Goal: Transaction & Acquisition: Obtain resource

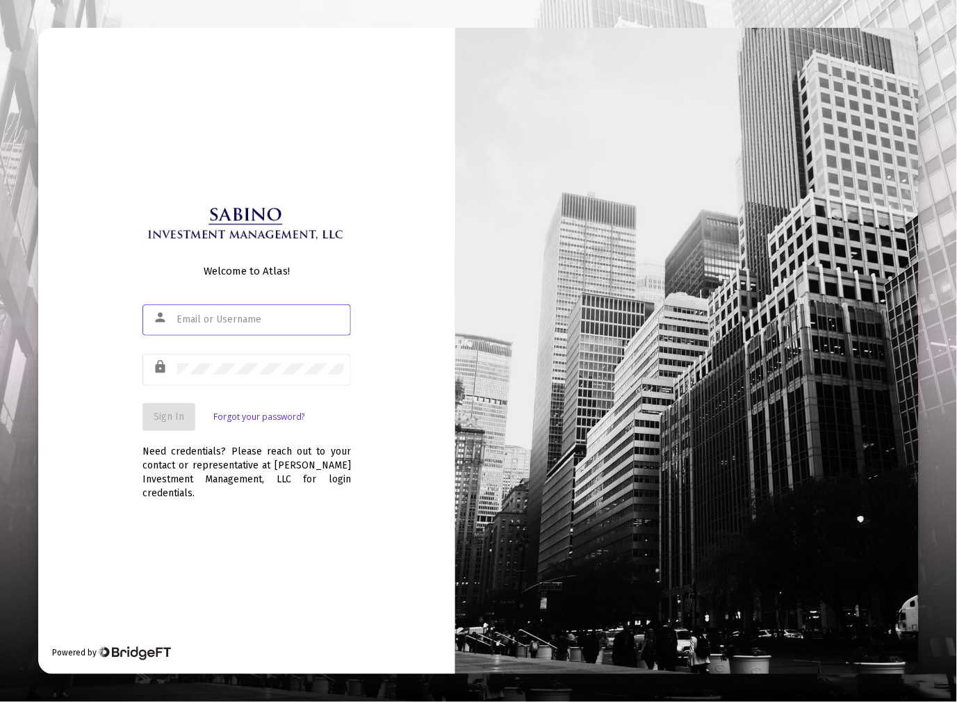
click at [223, 325] on input "text" at bounding box center [260, 319] width 167 height 11
type input "[EMAIL_ADDRESS][DOMAIN_NAME]"
drag, startPoint x: 172, startPoint y: 417, endPoint x: 435, endPoint y: 279, distance: 296.8
click at [172, 418] on button "Sign In" at bounding box center [168, 417] width 53 height 28
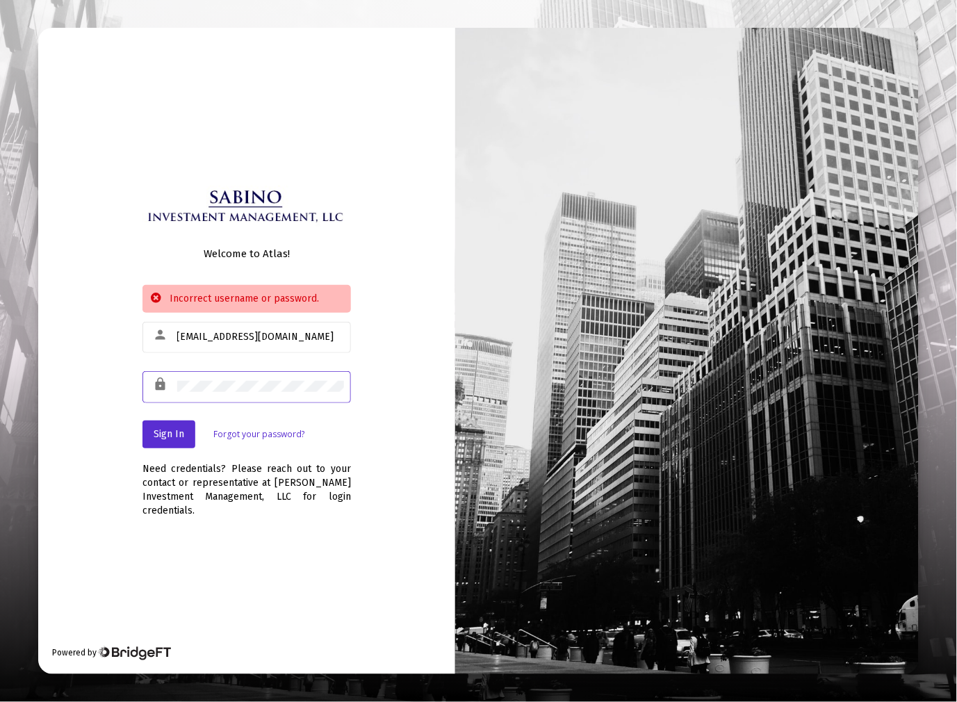
click at [165, 388] on div "lock" at bounding box center [246, 386] width 208 height 34
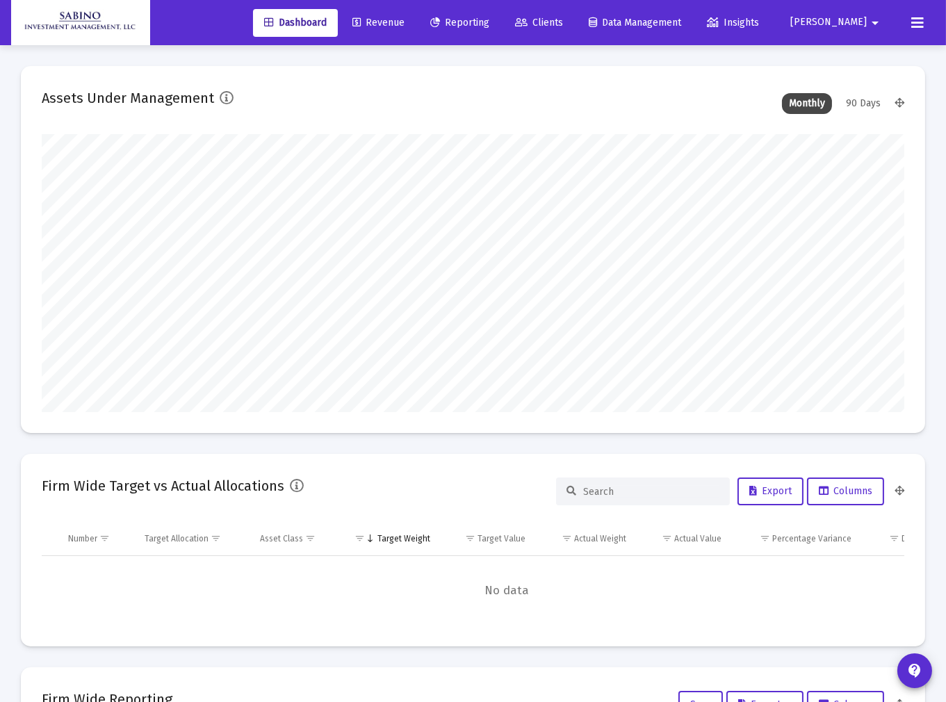
type input "[DATE]"
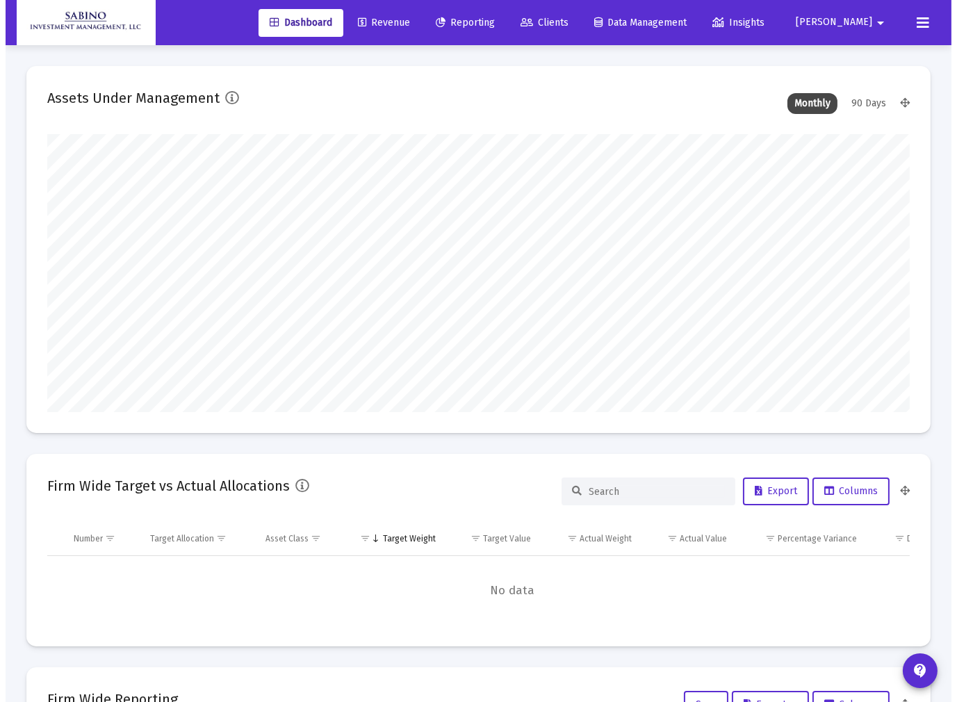
scroll to position [278, 400]
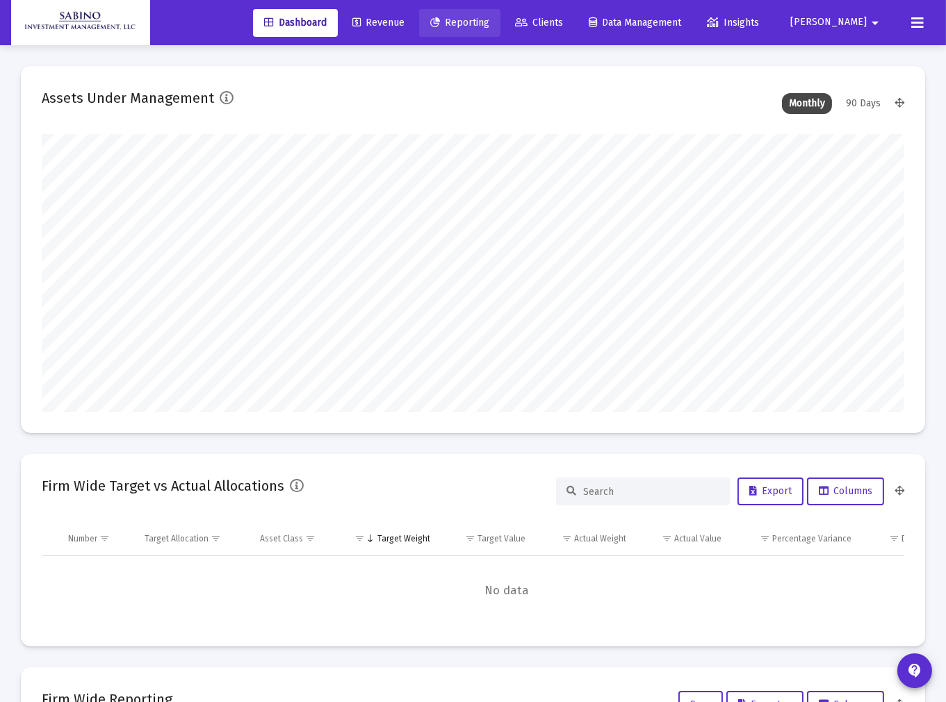
click at [489, 25] on span "Reporting" at bounding box center [459, 23] width 59 height 12
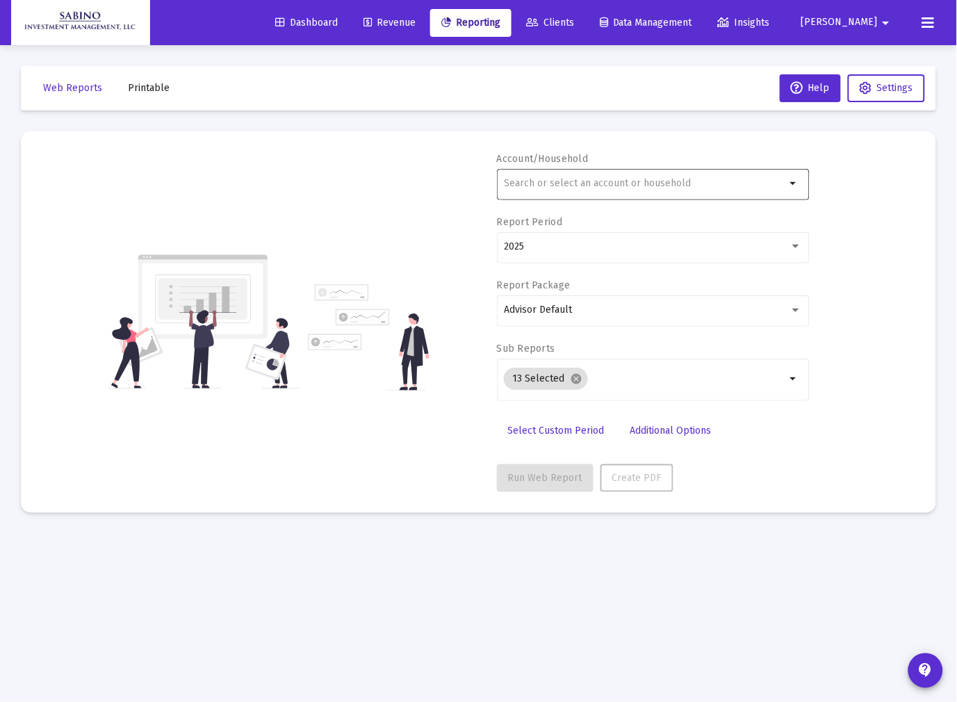
click at [557, 181] on input "text" at bounding box center [644, 183] width 281 height 11
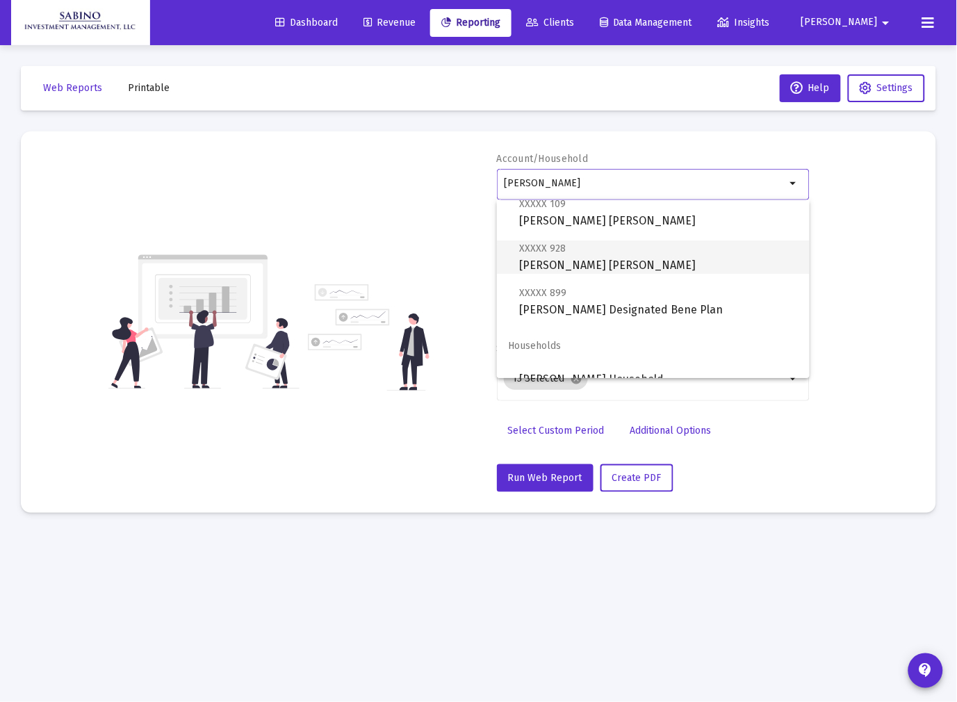
scroll to position [56, 0]
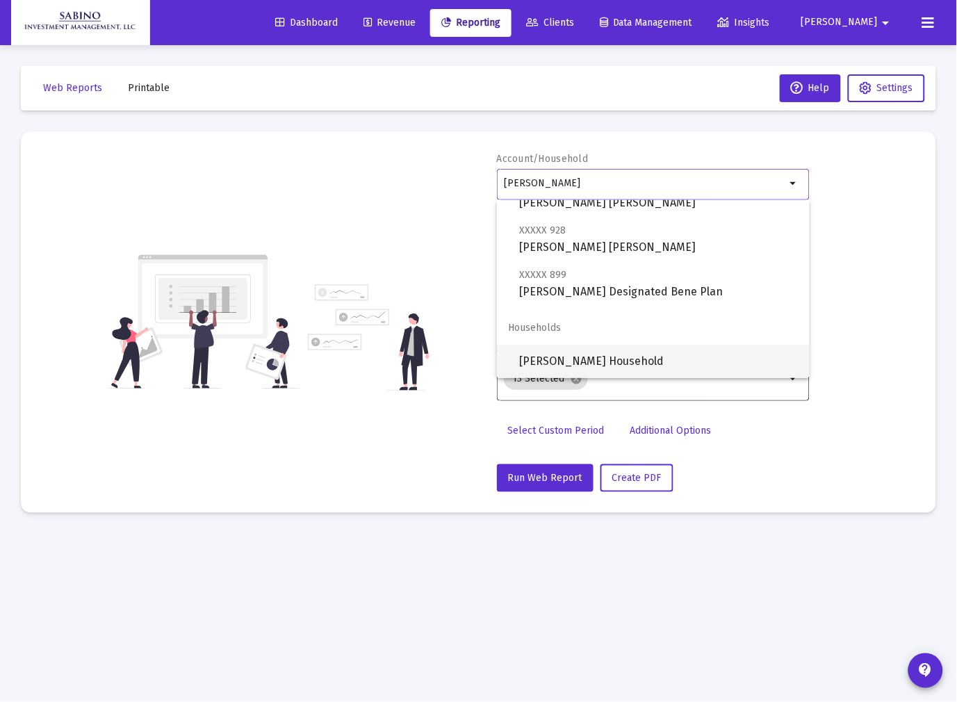
click at [577, 359] on span "Corica Household" at bounding box center [658, 361] width 279 height 33
type input "Corica Household"
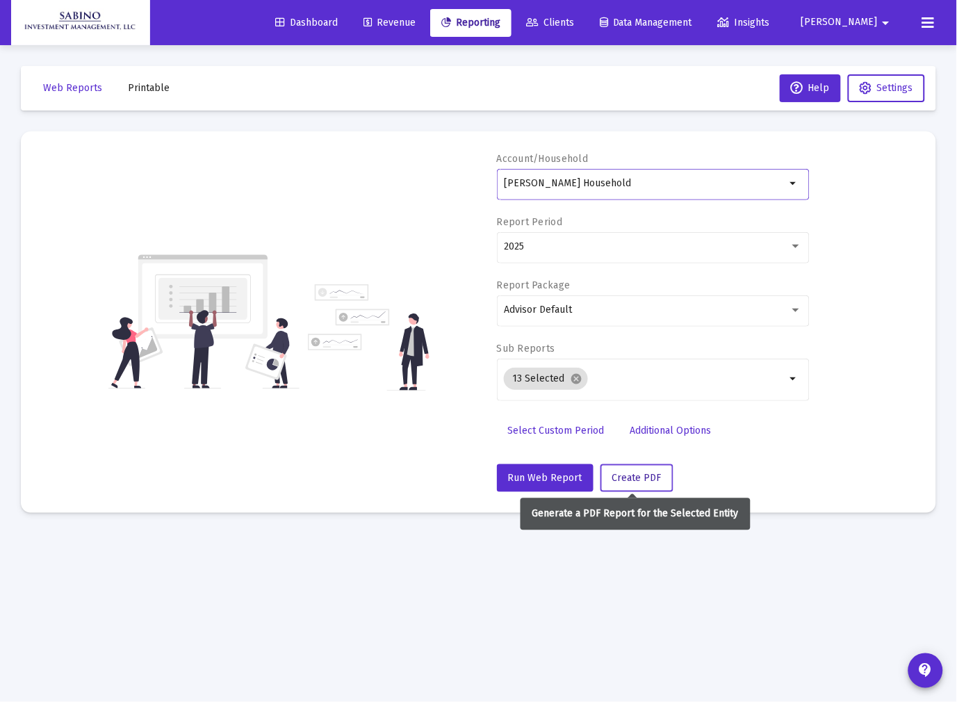
click at [646, 479] on span "Create PDF" at bounding box center [636, 478] width 49 height 12
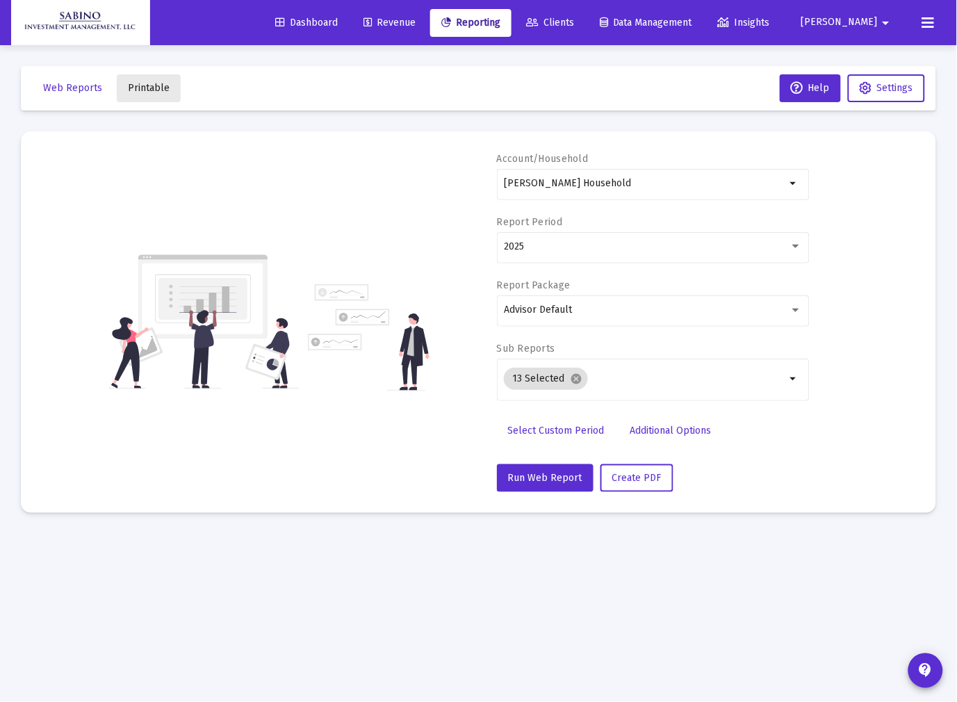
click at [149, 86] on span "Printable" at bounding box center [149, 88] width 42 height 12
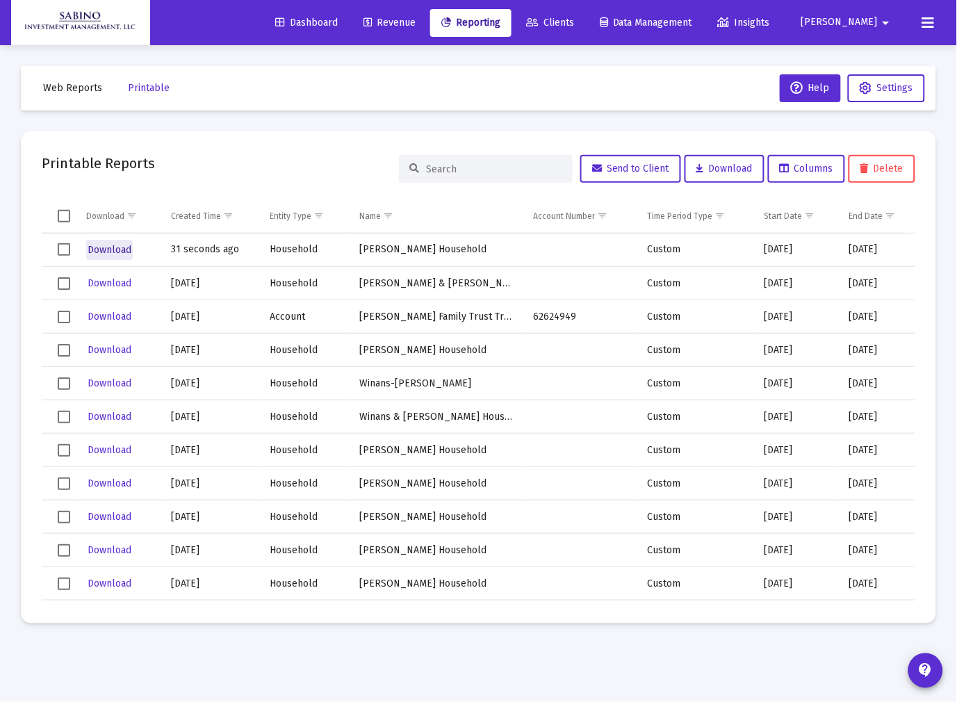
click at [95, 245] on span "Download" at bounding box center [110, 250] width 44 height 12
click at [865, 22] on span "Robert" at bounding box center [839, 23] width 76 height 12
click at [883, 88] on button "Logout" at bounding box center [873, 92] width 83 height 33
